Goal: Information Seeking & Learning: Learn about a topic

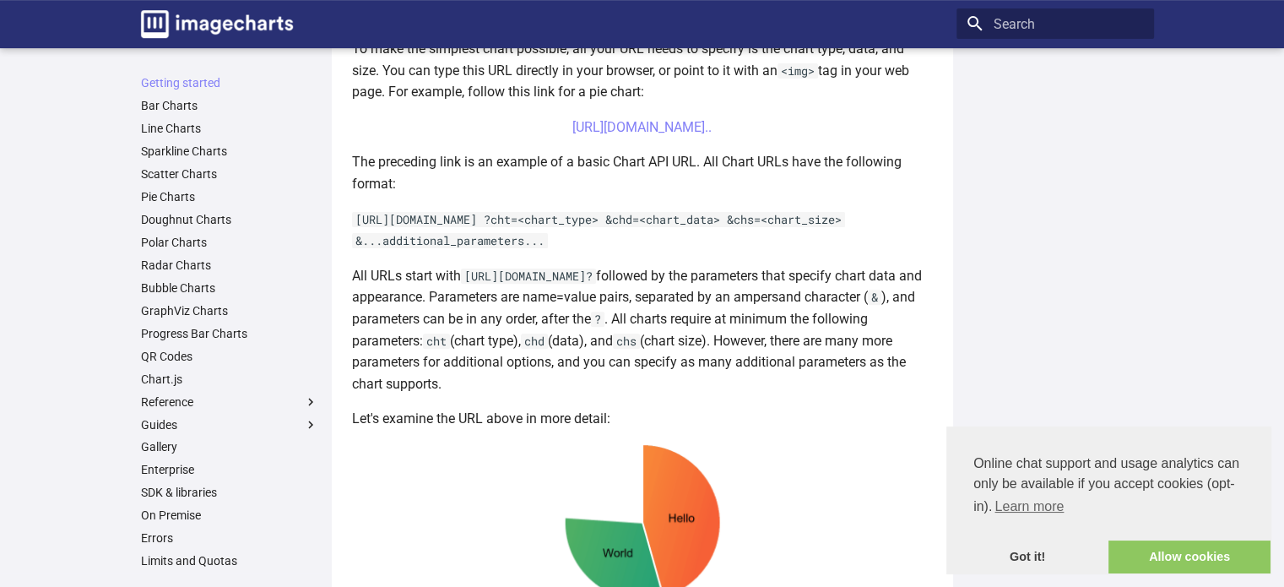
scroll to position [530, 0]
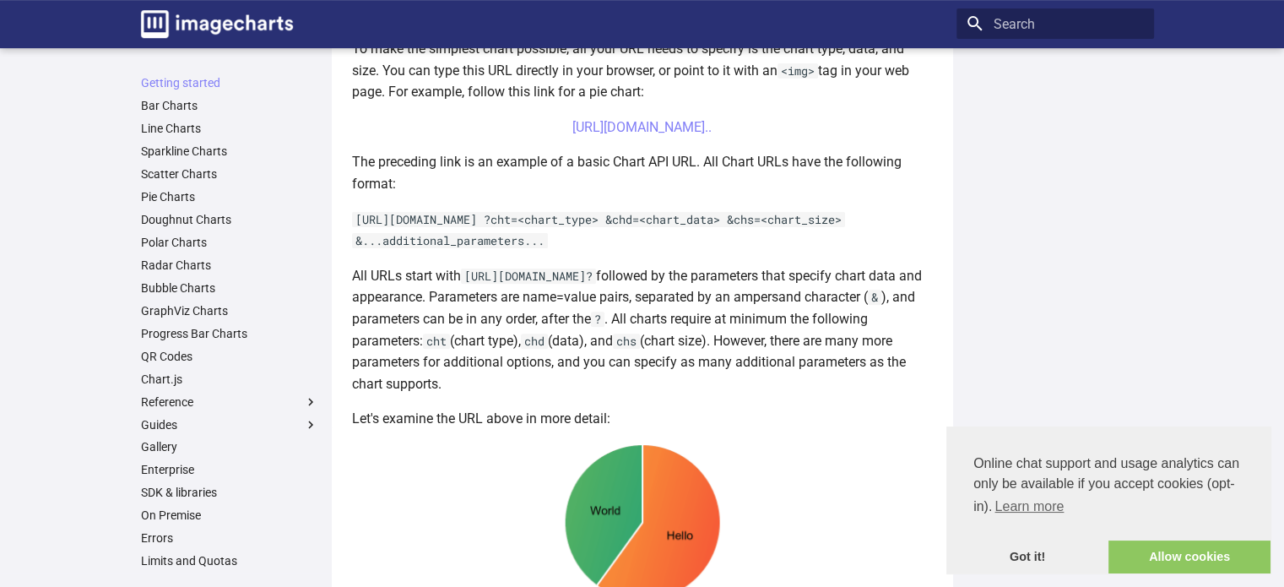
click at [594, 345] on p "All URLs start with https://image-charts.com/chart? followed by the parameters …" at bounding box center [642, 330] width 581 height 130
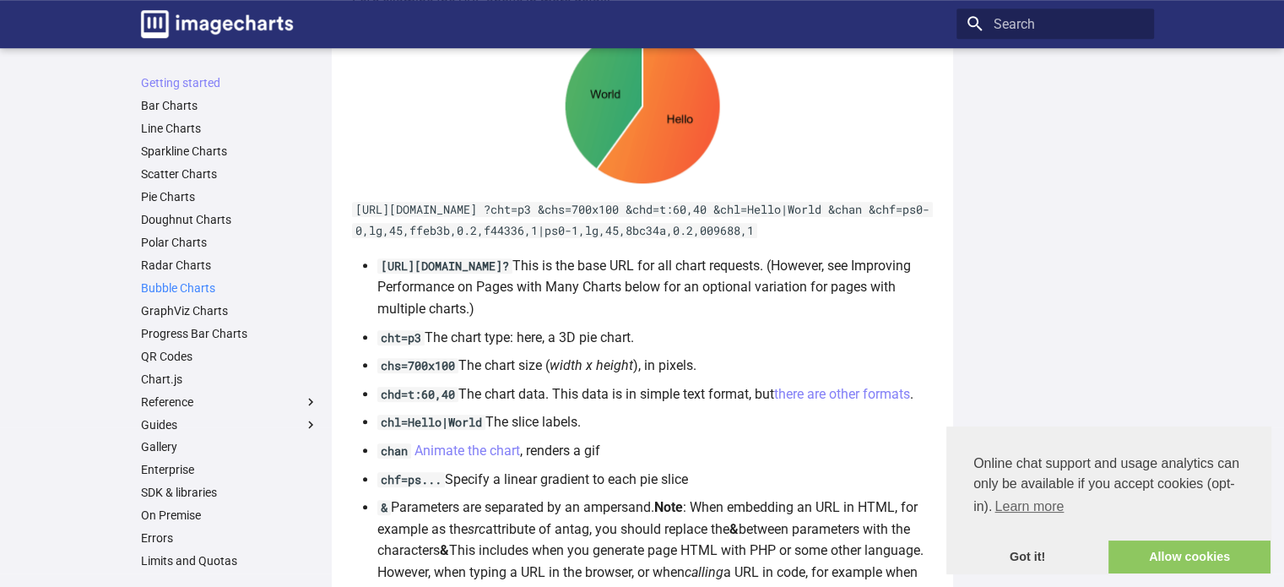
scroll to position [70, 0]
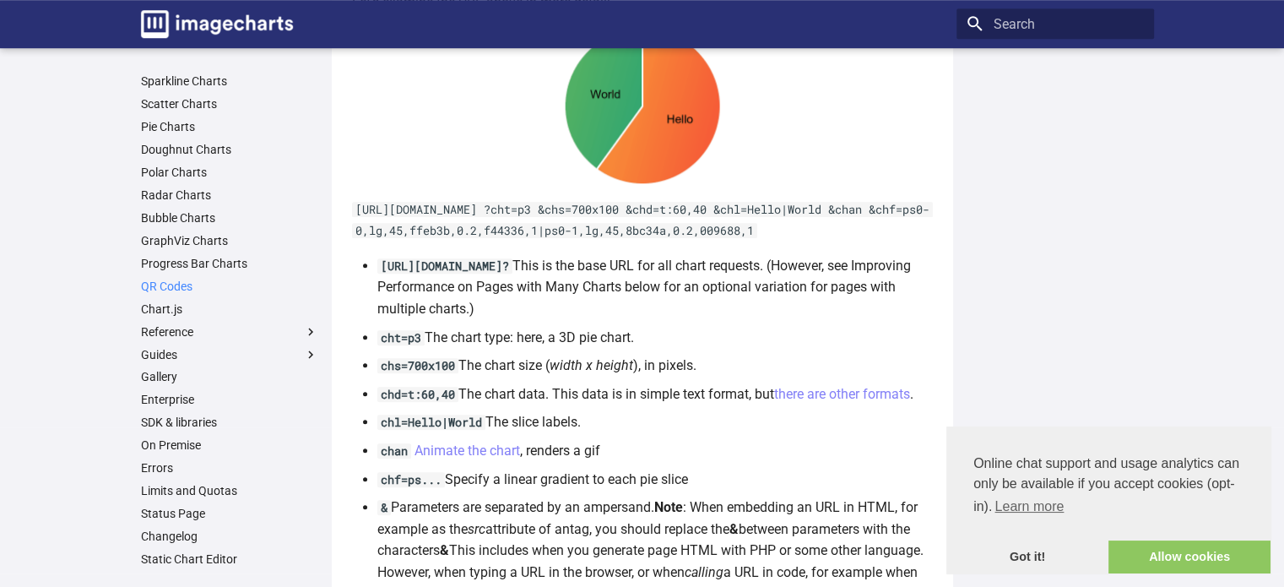
click at [171, 284] on link "QR Codes" at bounding box center [229, 286] width 177 height 15
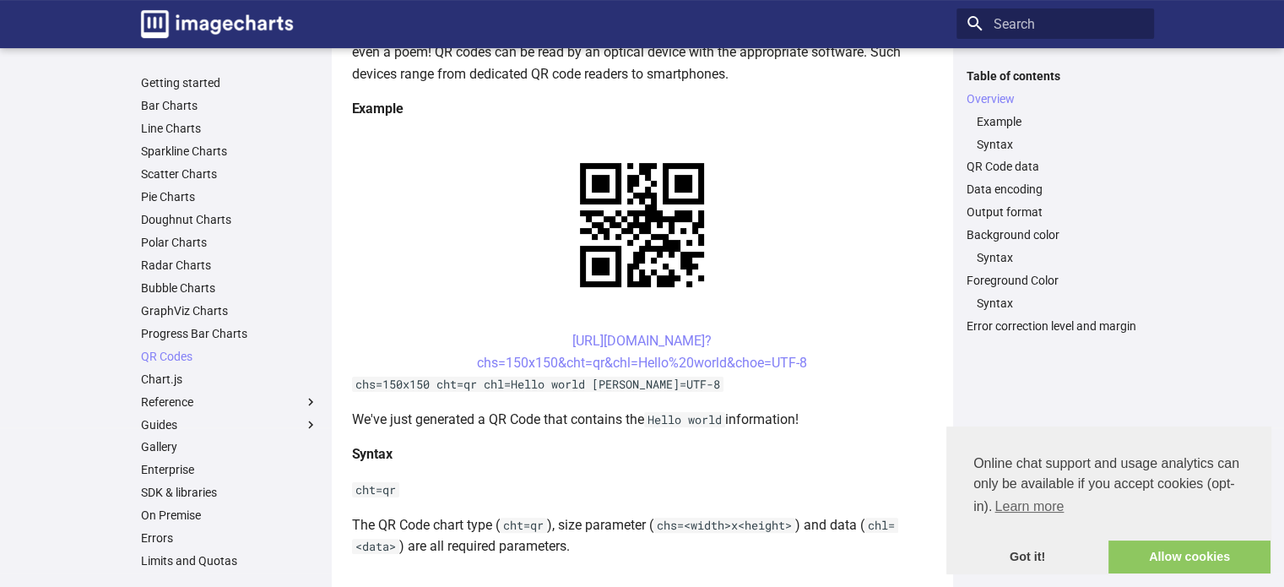
scroll to position [303, 0]
click at [177, 378] on link "Chart.js" at bounding box center [229, 378] width 177 height 15
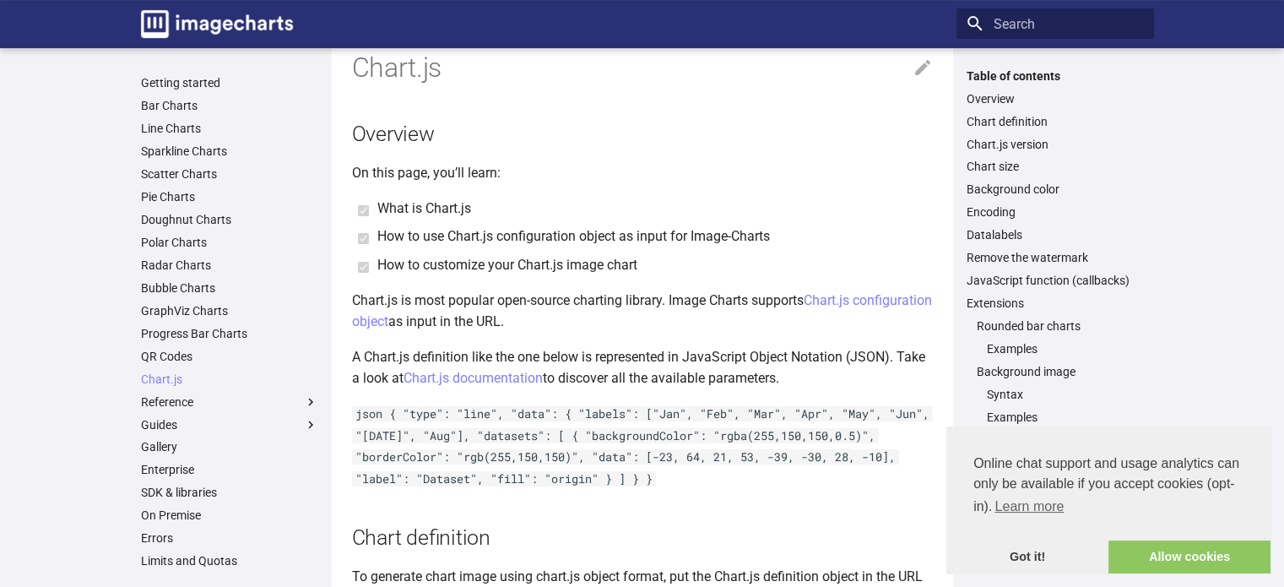
scroll to position [41, 0]
click at [176, 127] on link "Line Charts" at bounding box center [229, 128] width 177 height 15
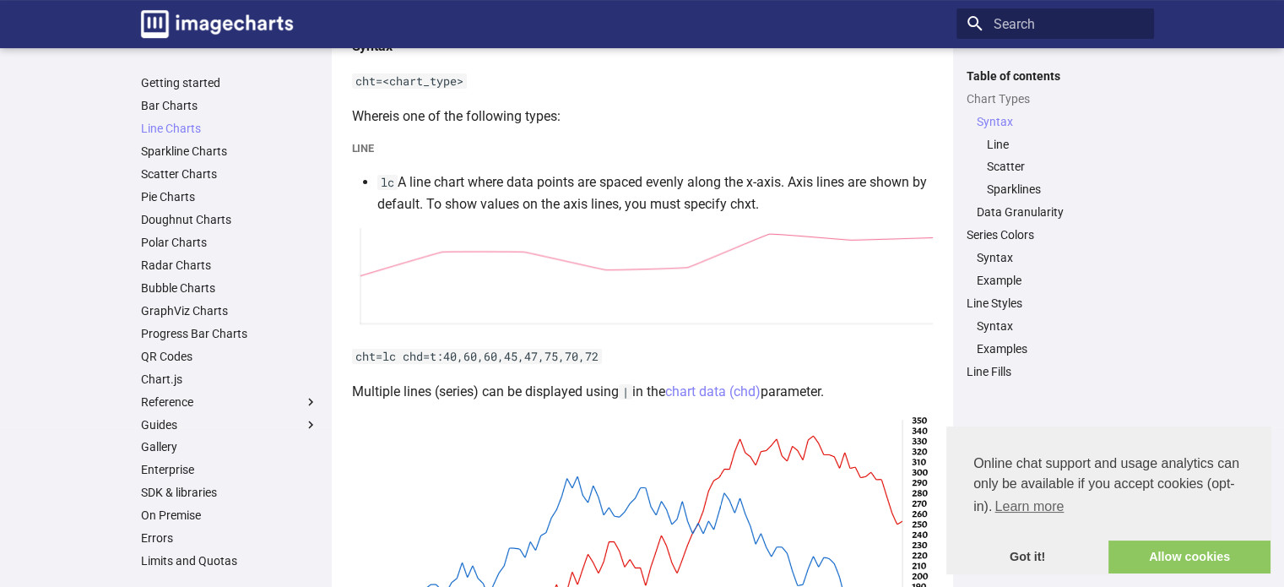
scroll to position [301, 0]
click at [189, 285] on link "Bubble Charts" at bounding box center [229, 287] width 177 height 15
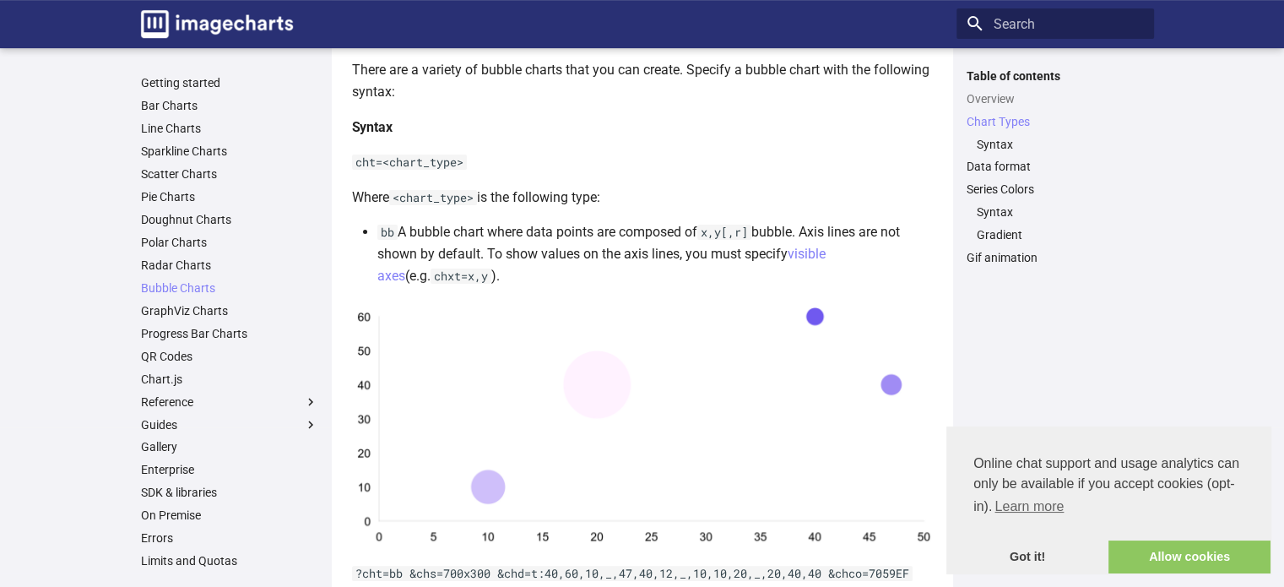
scroll to position [459, 0]
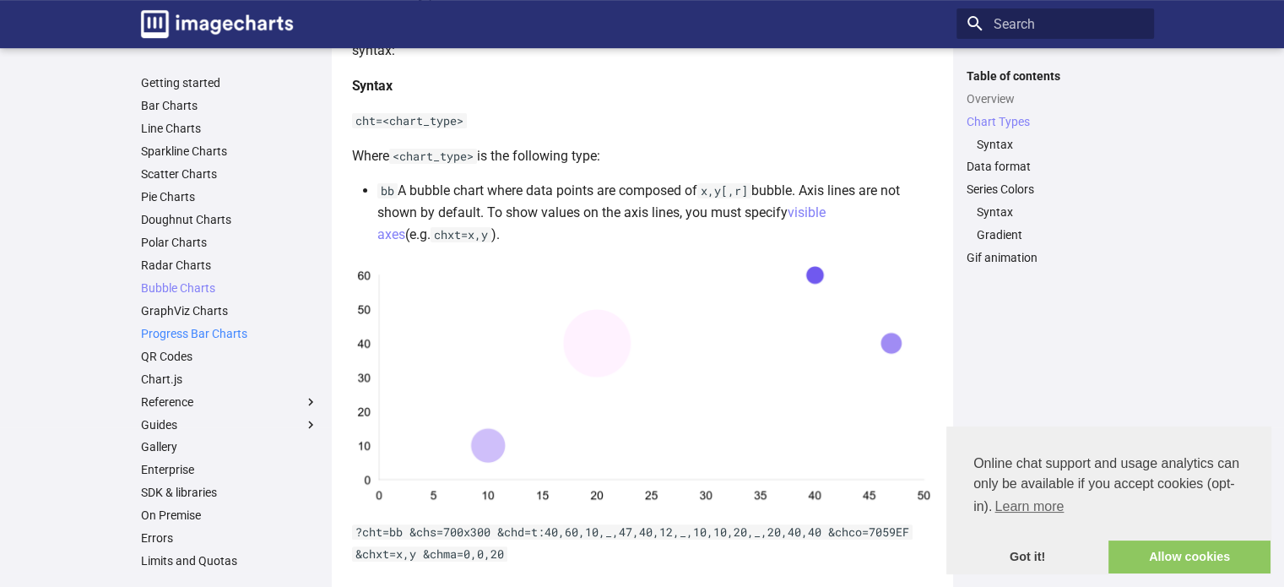
click at [182, 334] on link "Progress Bar Charts" at bounding box center [229, 333] width 177 height 15
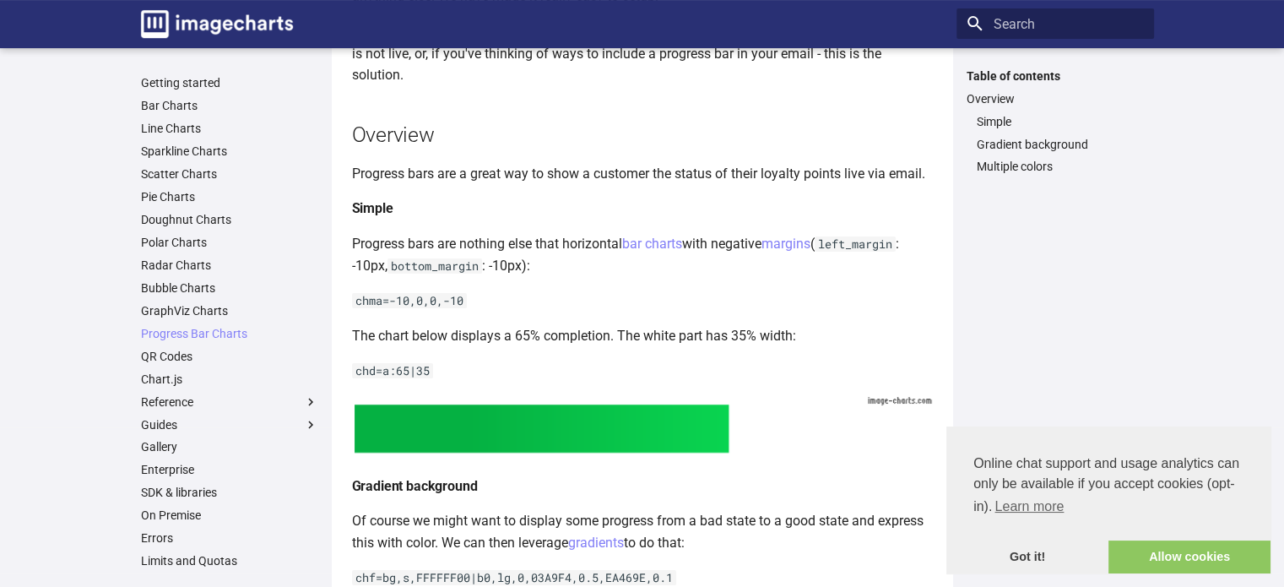
scroll to position [268, 0]
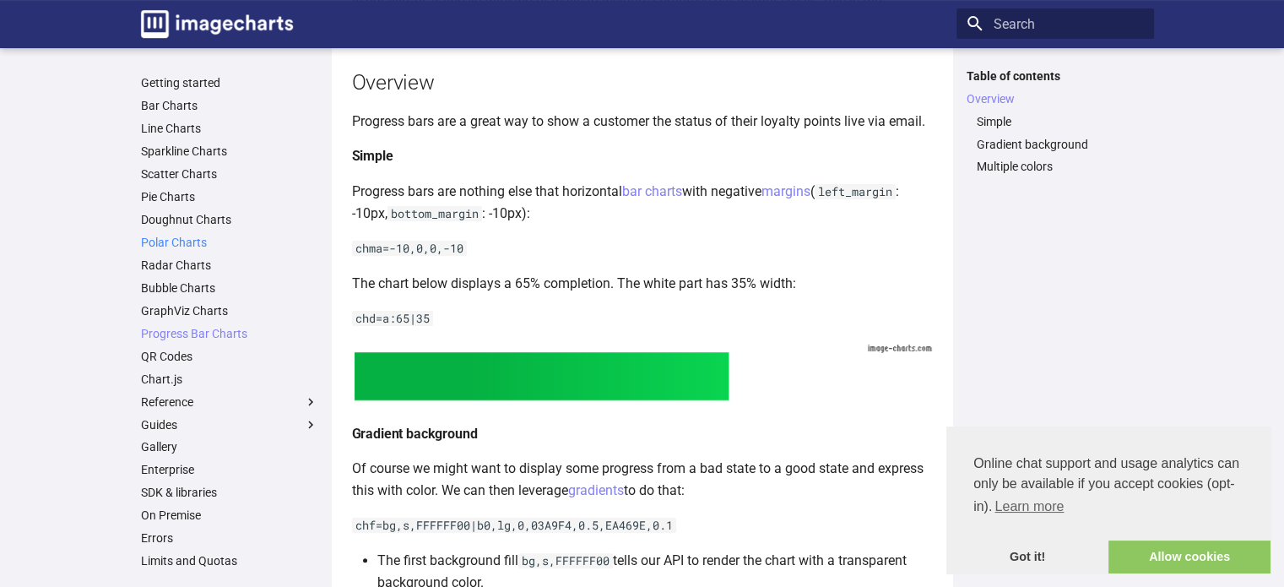
click at [176, 242] on link "Polar Charts" at bounding box center [229, 242] width 177 height 15
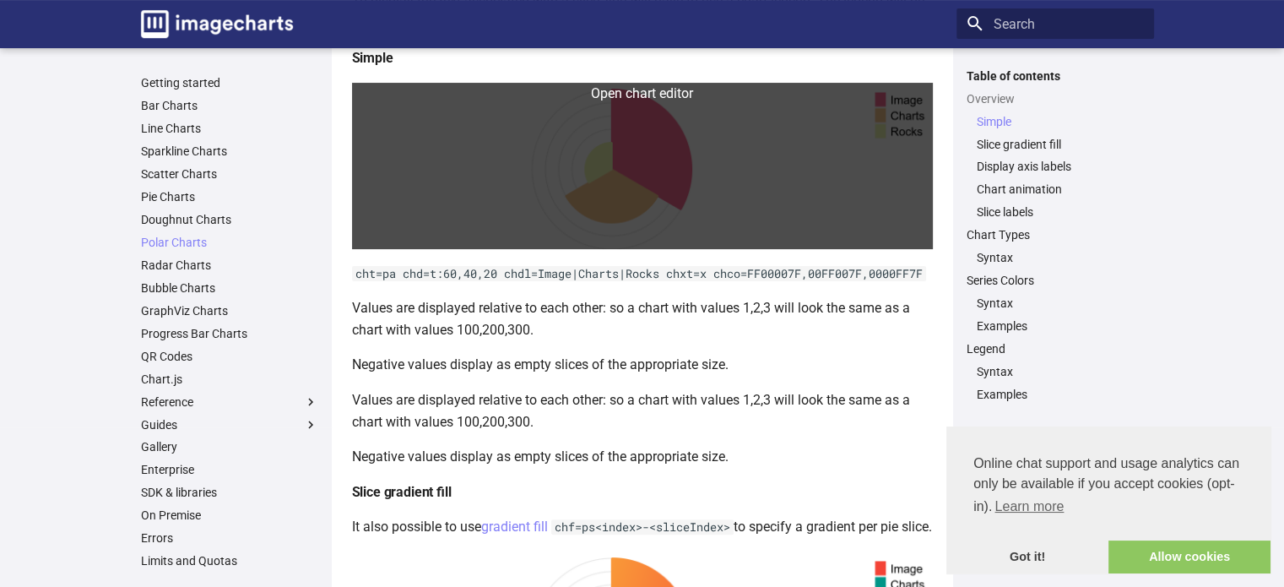
scroll to position [289, 0]
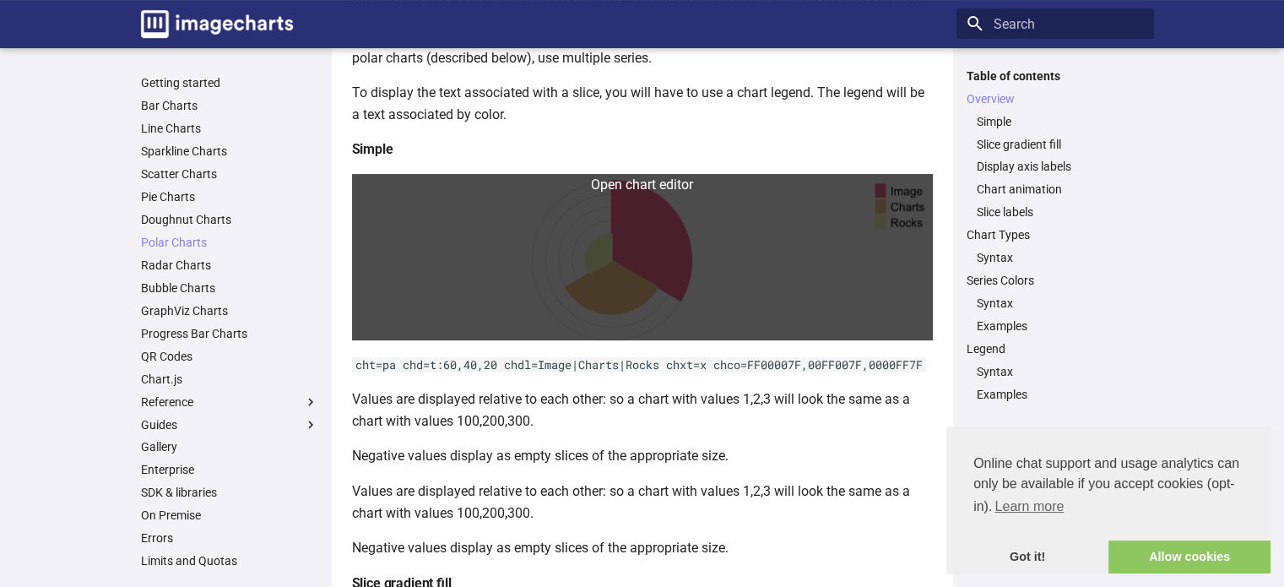
click at [624, 268] on link at bounding box center [642, 257] width 581 height 166
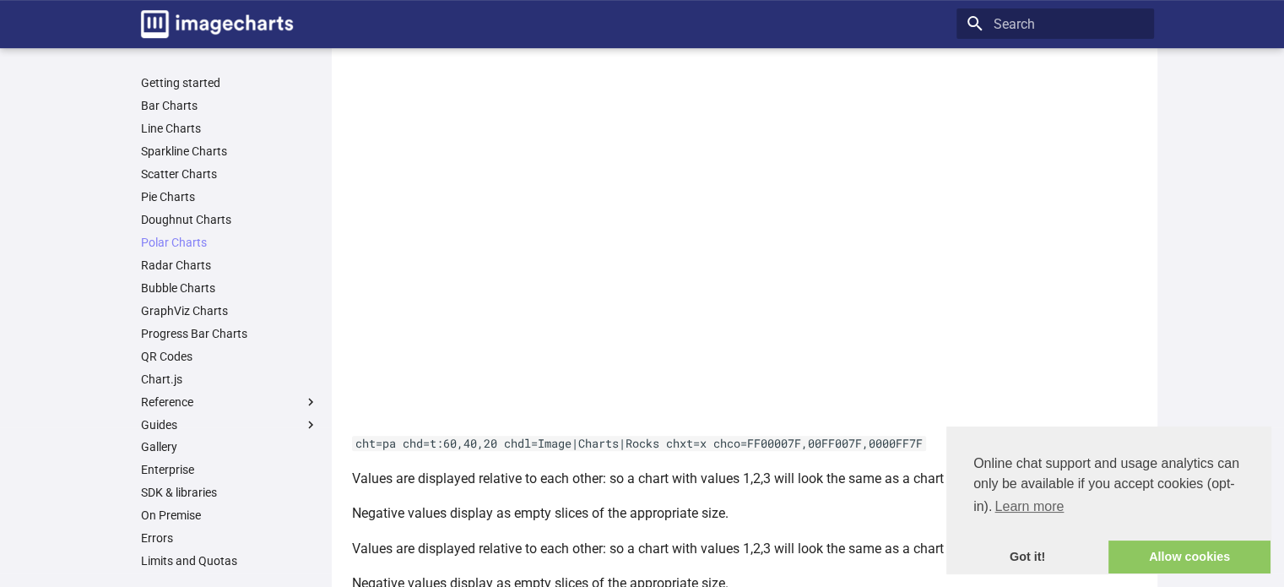
scroll to position [483, 0]
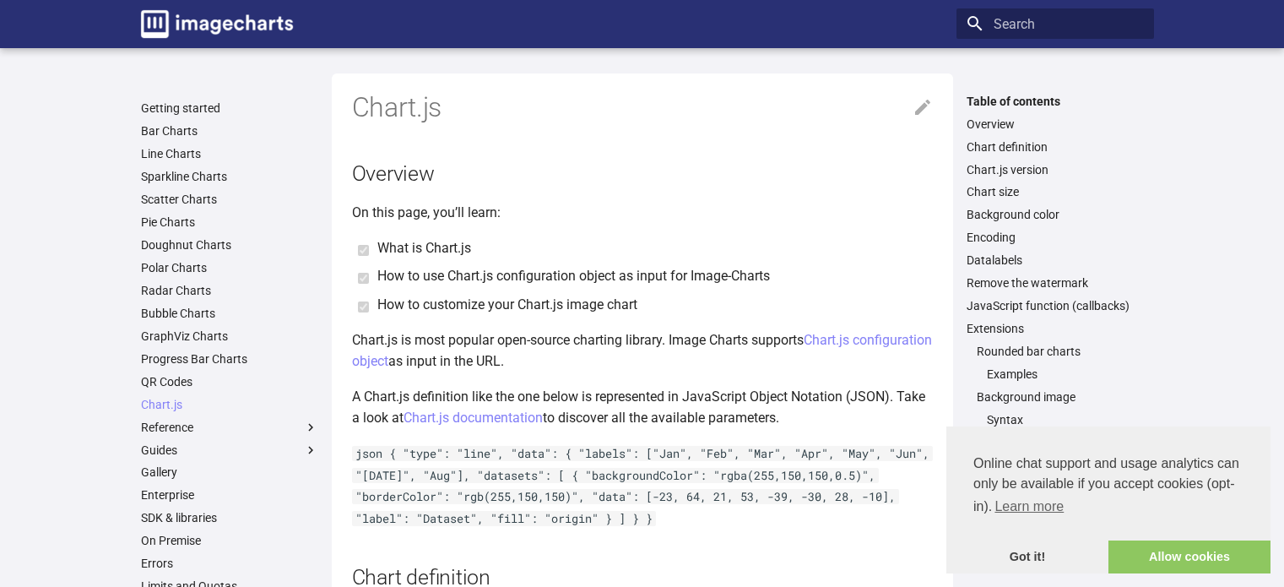
scroll to position [41, 0]
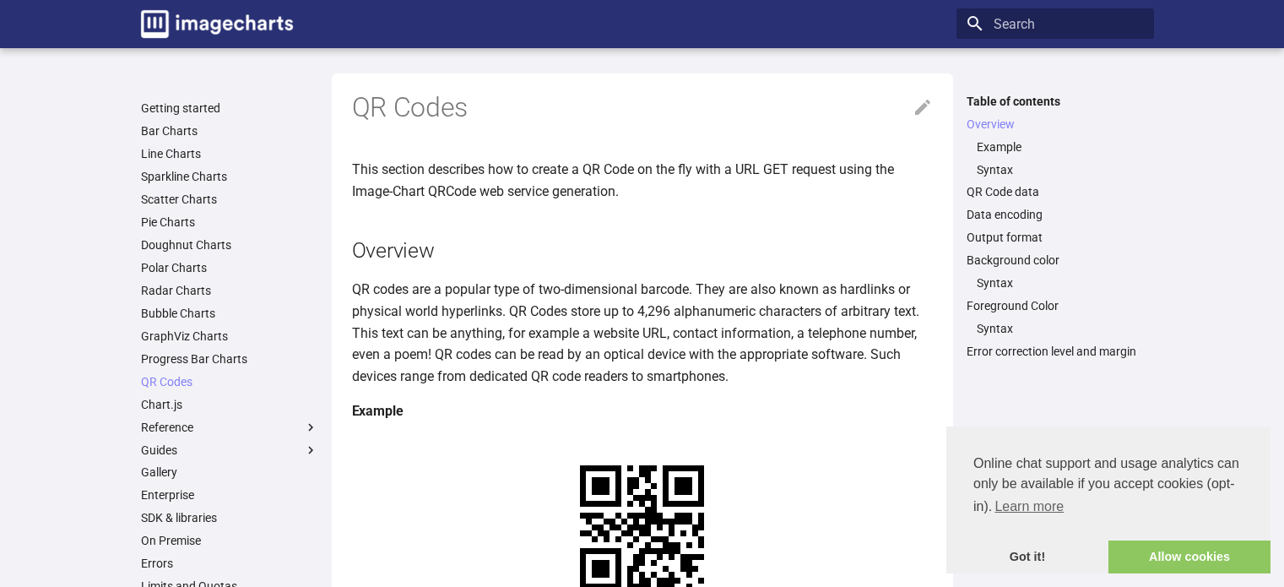
scroll to position [303, 0]
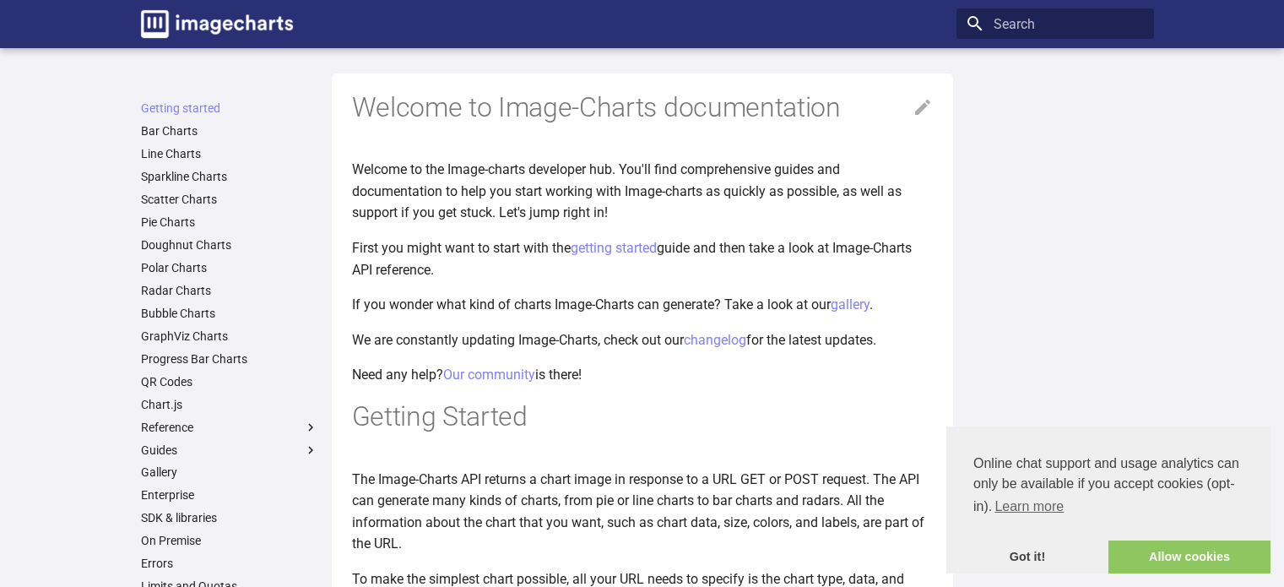
scroll to position [946, 0]
